Goal: Information Seeking & Learning: Learn about a topic

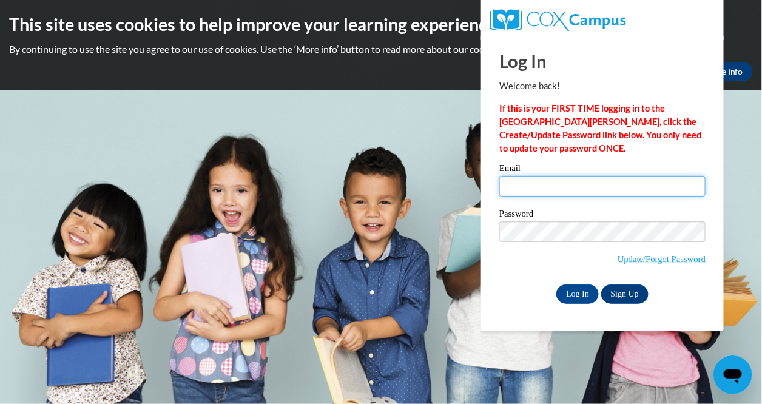
click at [586, 194] on input "Email" at bounding box center [602, 186] width 206 height 21
type input "[EMAIL_ADDRESS][DOMAIN_NAME]"
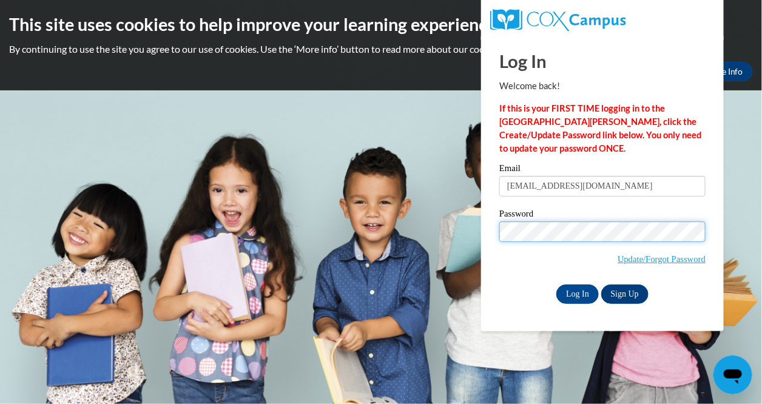
click at [556, 285] on input "Log In" at bounding box center [577, 294] width 42 height 19
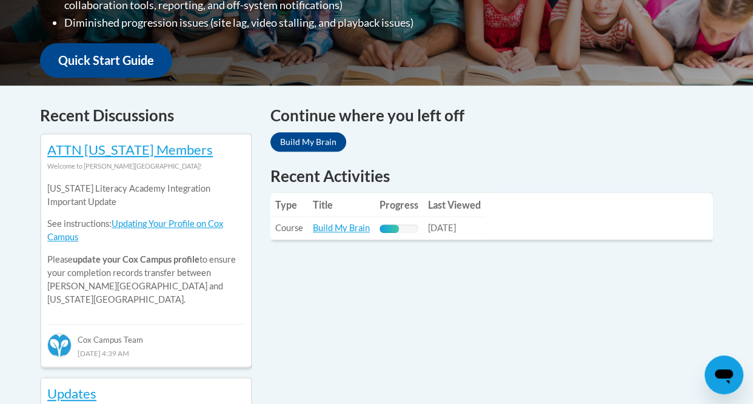
scroll to position [480, 0]
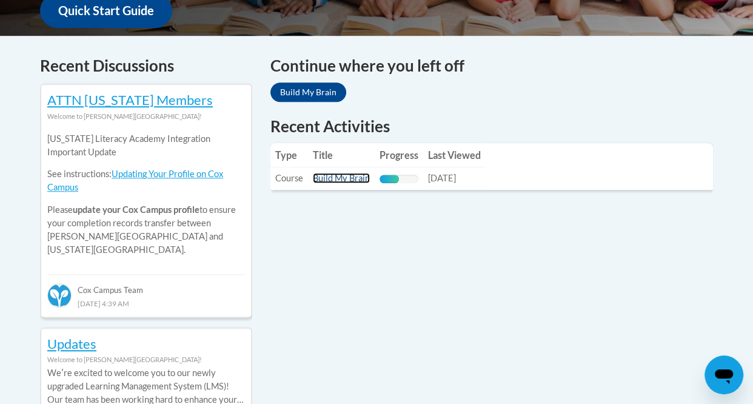
click at [321, 178] on link "Build My Brain" at bounding box center [341, 178] width 57 height 10
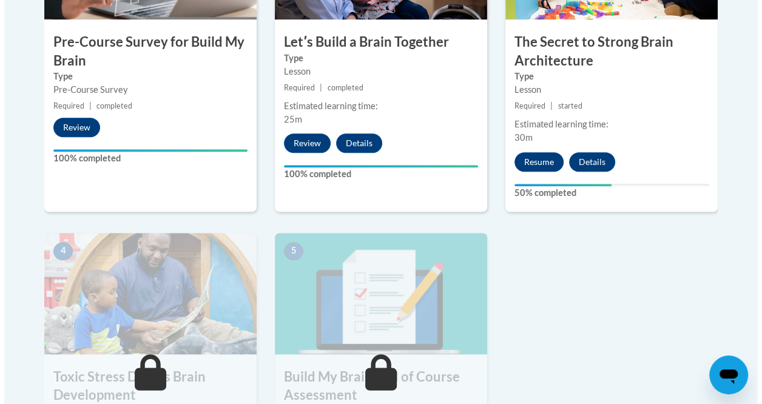
scroll to position [545, 0]
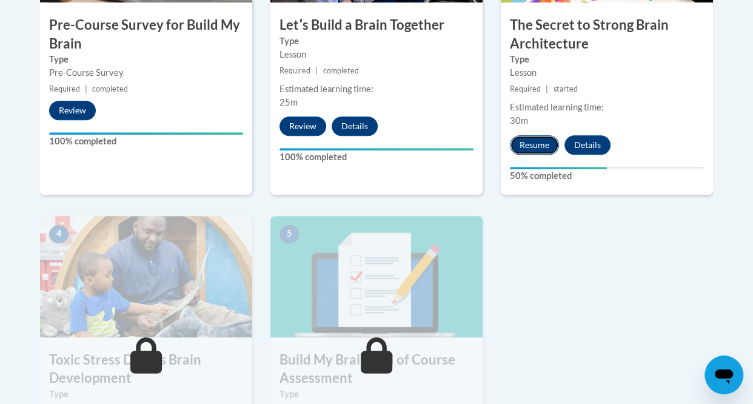
click at [525, 150] on button "Resume" at bounding box center [534, 144] width 49 height 19
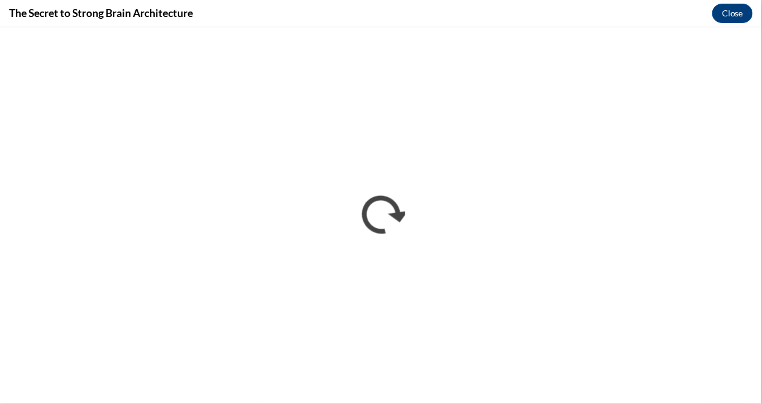
scroll to position [0, 0]
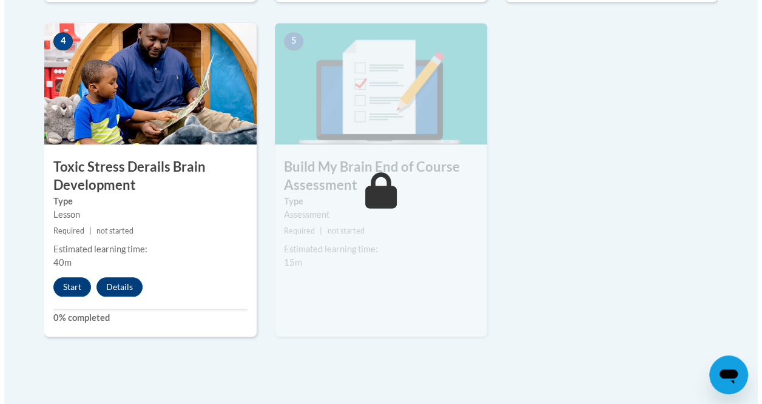
scroll to position [746, 0]
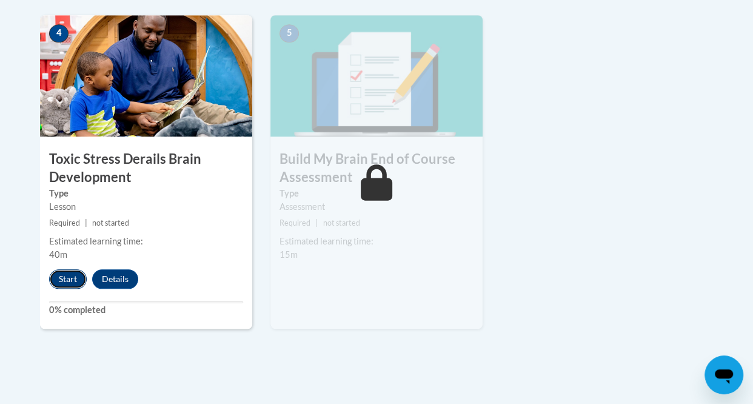
click at [64, 280] on button "Start" at bounding box center [68, 278] width 38 height 19
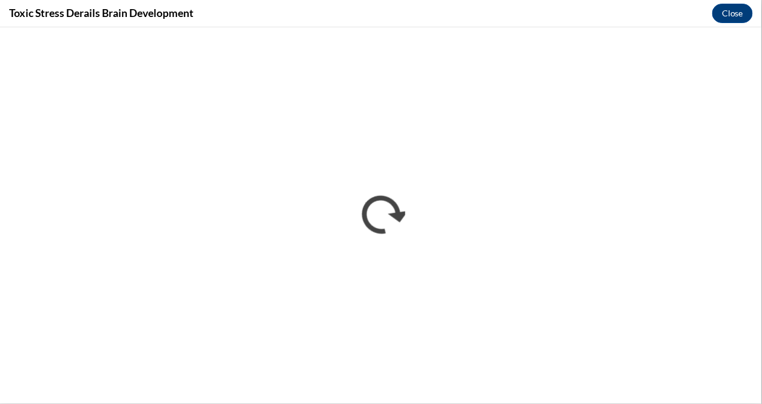
scroll to position [0, 0]
